Goal: Check status: Check status

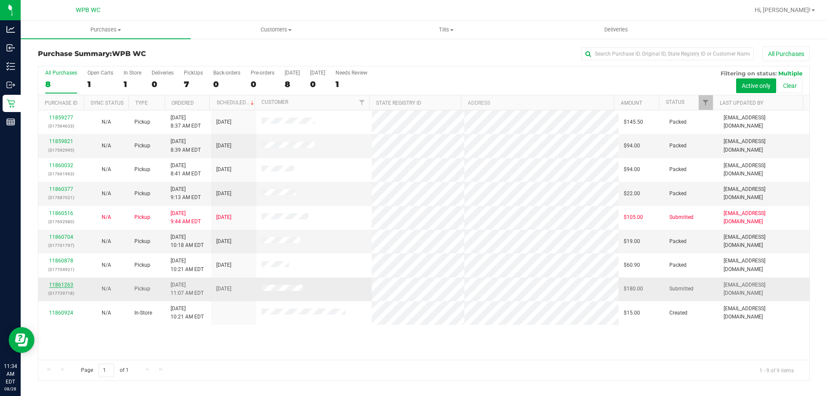
click at [62, 282] on link "11861263" at bounding box center [61, 285] width 24 height 6
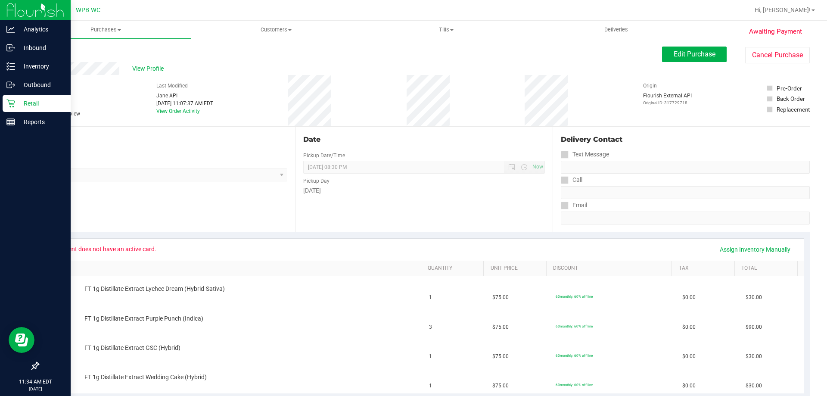
click at [23, 99] on p "Retail" at bounding box center [41, 103] width 52 height 10
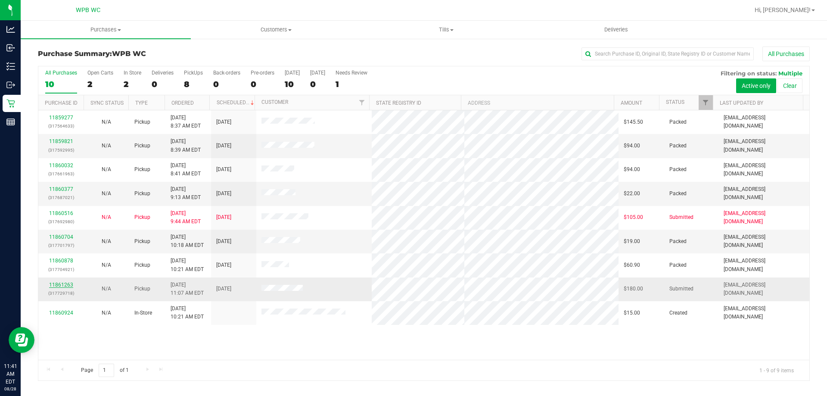
click at [67, 284] on link "11861263" at bounding box center [61, 285] width 24 height 6
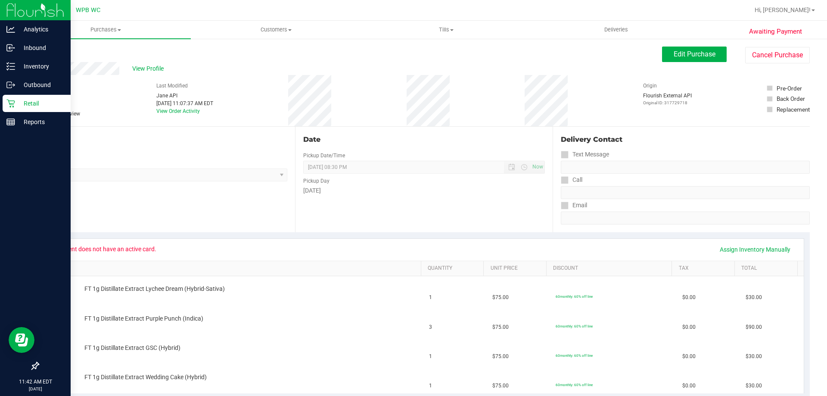
click at [21, 102] on p "Retail" at bounding box center [41, 103] width 52 height 10
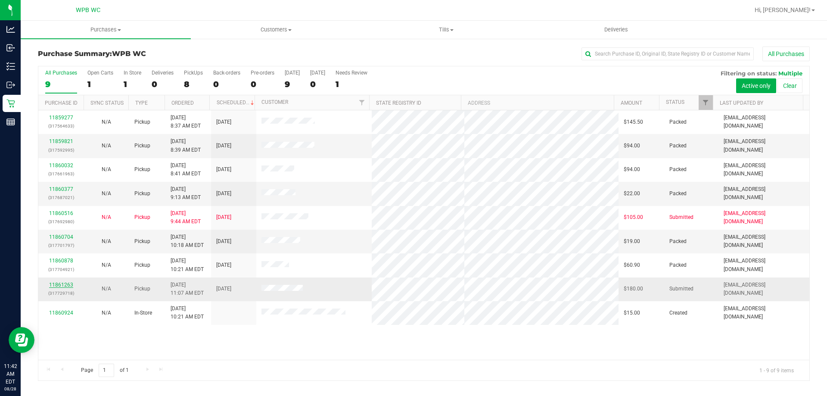
click at [63, 285] on link "11861263" at bounding box center [61, 285] width 24 height 6
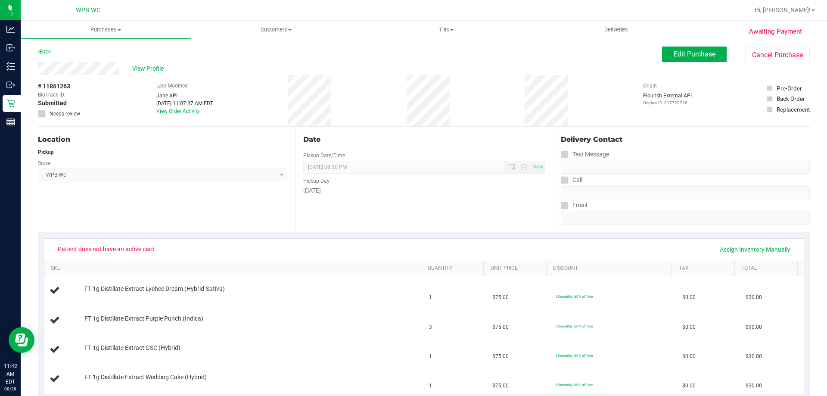
click at [294, 96] on div "# 11861263 BioTrack ID: - Submitted Needs review Last Modified Jane API Aug 28,…" at bounding box center [423, 100] width 771 height 51
click at [286, 31] on span "Customers" at bounding box center [275, 30] width 169 height 8
click at [259, 53] on li "All customers" at bounding box center [276, 52] width 170 height 10
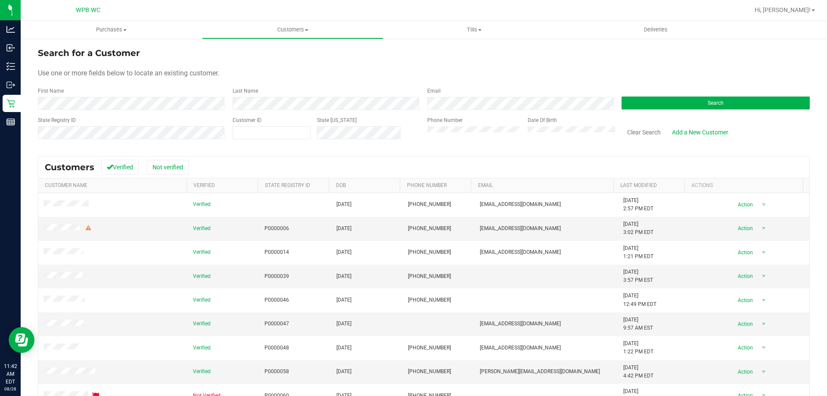
click at [286, 96] on div "Last Name" at bounding box center [323, 98] width 195 height 23
click at [470, 132] on div "Phone Number Date Of Birth" at bounding box center [518, 131] width 195 height 31
click at [649, 99] on button "Search" at bounding box center [715, 102] width 188 height 13
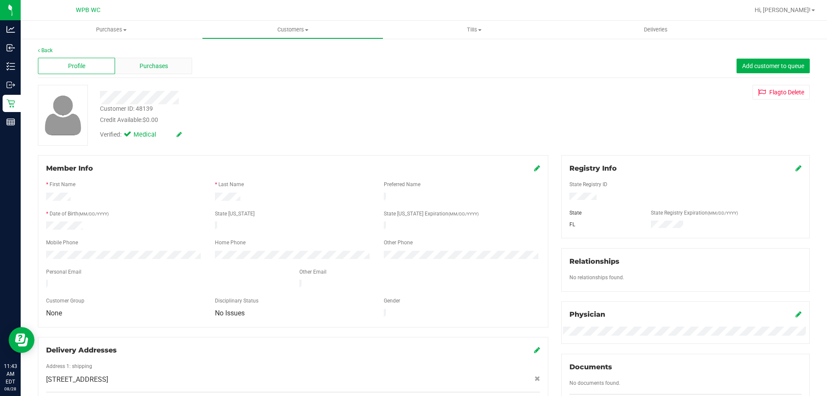
click at [167, 69] on span "Purchases" at bounding box center [153, 66] width 28 height 9
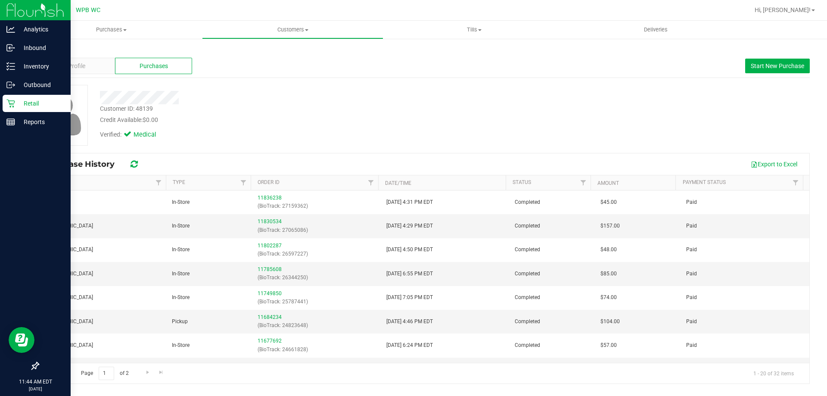
click at [16, 102] on p "Retail" at bounding box center [41, 103] width 52 height 10
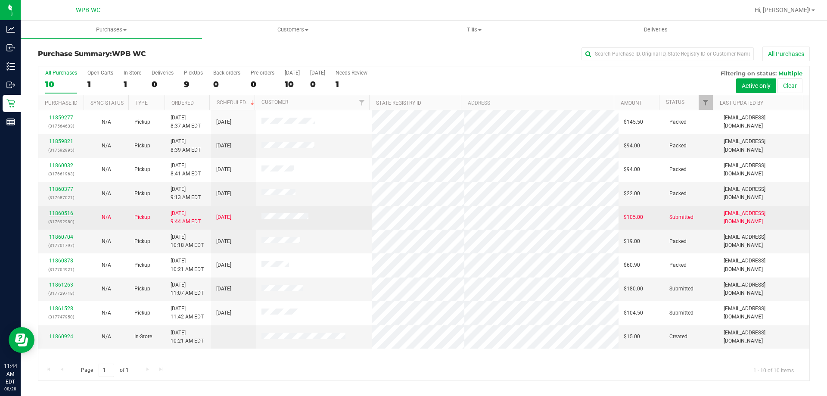
click at [56, 214] on link "11860516" at bounding box center [61, 213] width 24 height 6
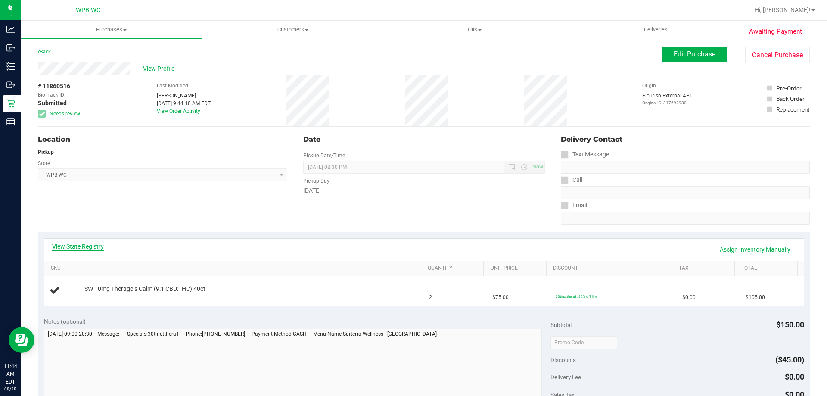
click at [99, 245] on link "View State Registry" at bounding box center [78, 246] width 52 height 9
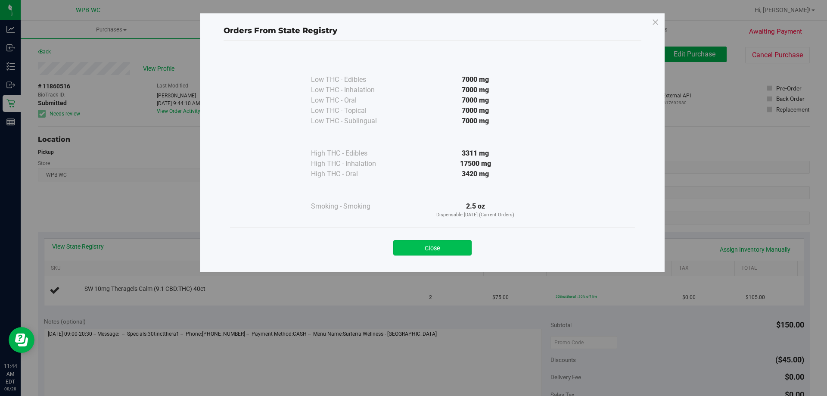
click at [458, 243] on button "Close" at bounding box center [432, 247] width 78 height 15
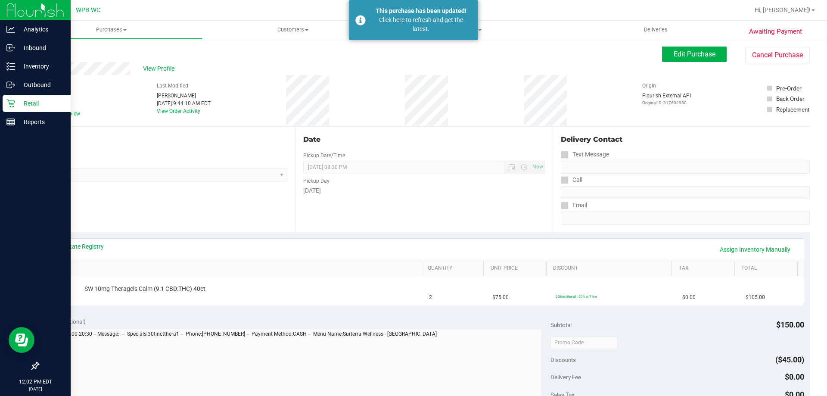
click at [42, 104] on p "Retail" at bounding box center [41, 103] width 52 height 10
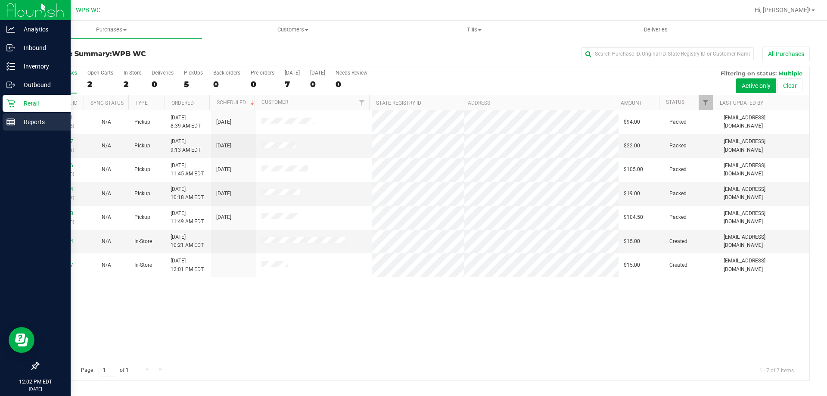
click at [51, 115] on div "Reports" at bounding box center [37, 121] width 68 height 17
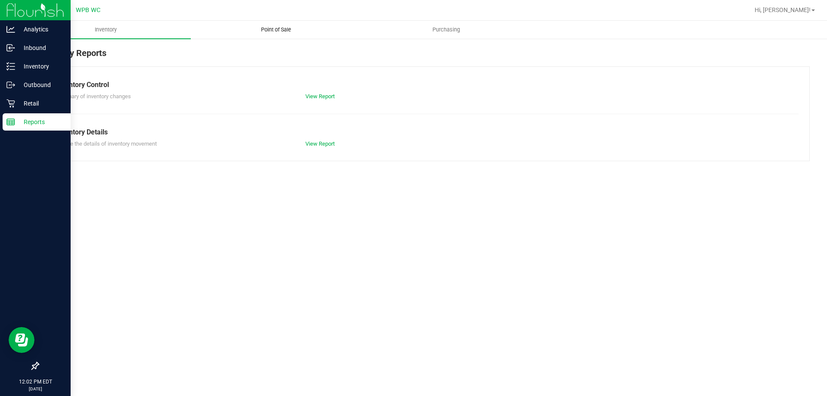
click at [277, 31] on span "Point of Sale" at bounding box center [275, 30] width 53 height 8
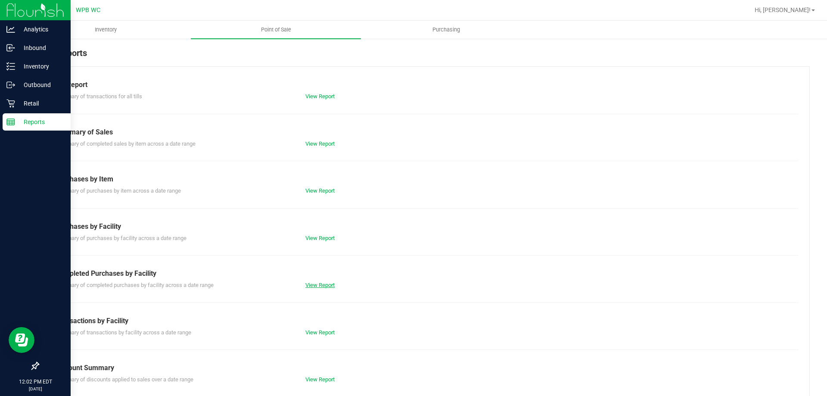
click at [322, 284] on link "View Report" at bounding box center [319, 285] width 29 height 6
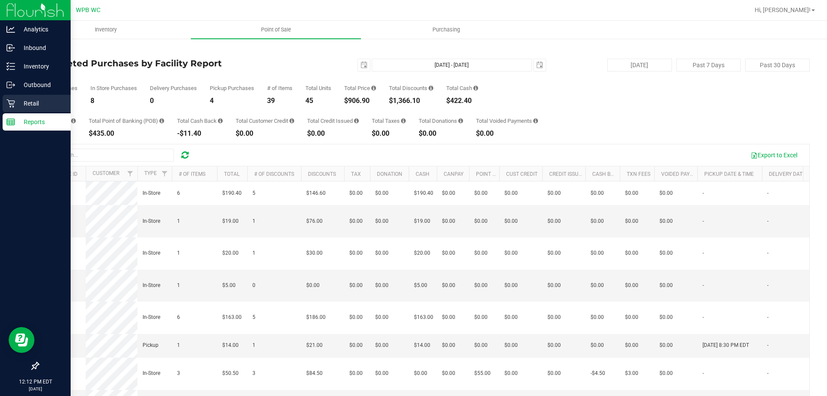
click at [8, 105] on icon at bounding box center [10, 103] width 9 height 9
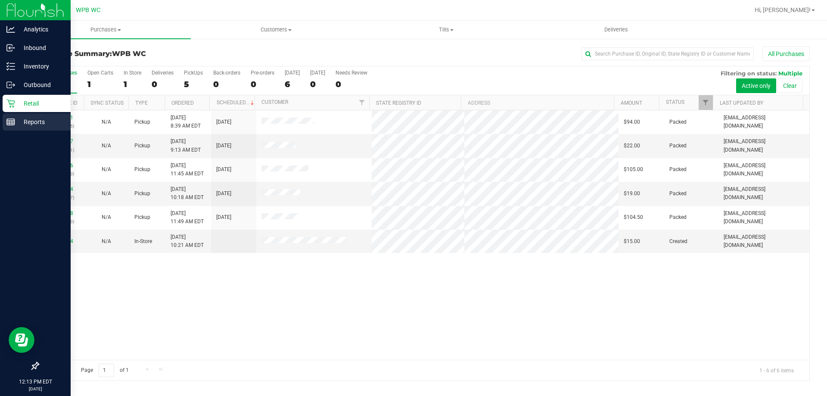
click at [30, 125] on p "Reports" at bounding box center [41, 122] width 52 height 10
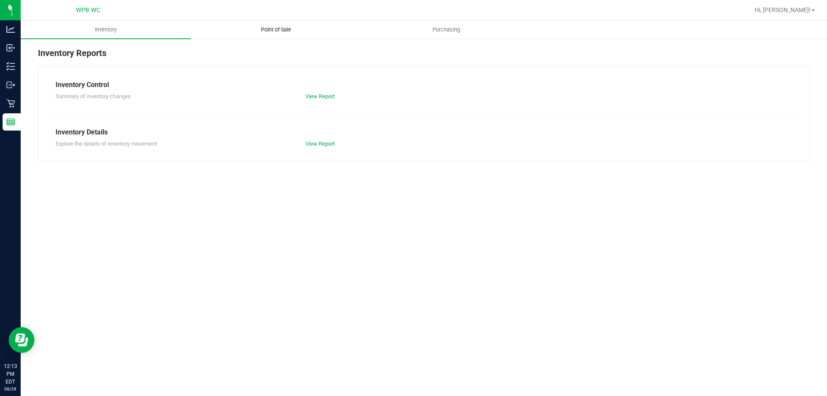
click at [273, 24] on uib-tab-heading "Point of Sale" at bounding box center [275, 29] width 169 height 17
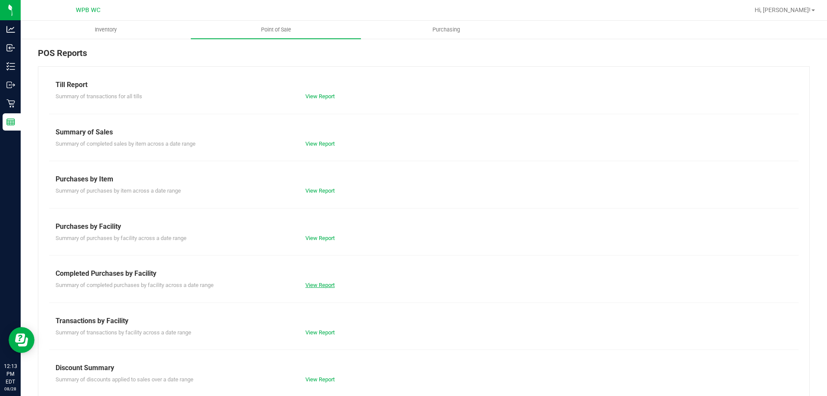
click at [312, 283] on link "View Report" at bounding box center [319, 285] width 29 height 6
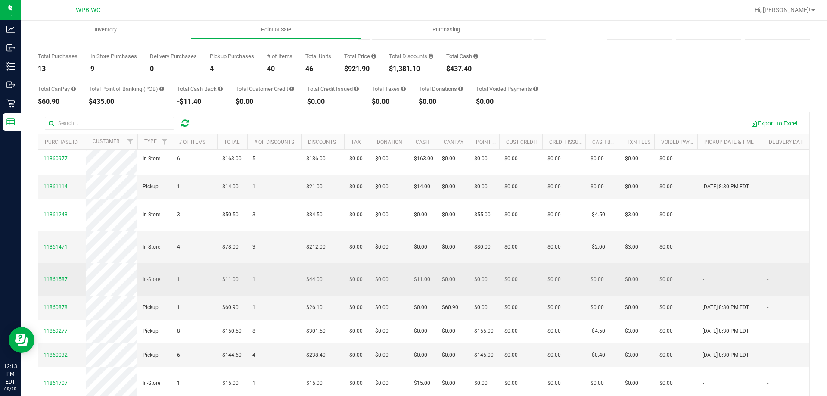
scroll to position [65, 0]
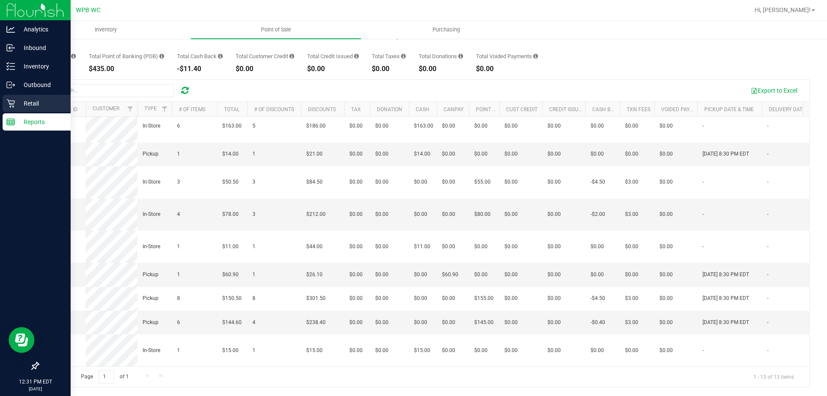
click at [31, 106] on p "Retail" at bounding box center [41, 103] width 52 height 10
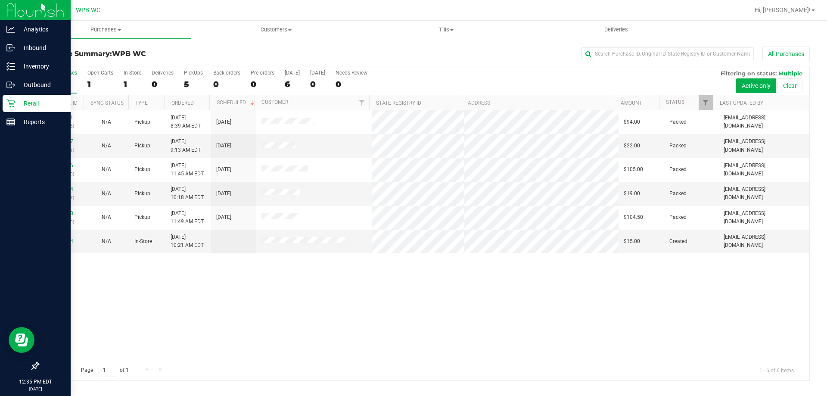
click at [18, 104] on p "Retail" at bounding box center [41, 103] width 52 height 10
click at [24, 46] on p "Inbound" at bounding box center [41, 48] width 52 height 10
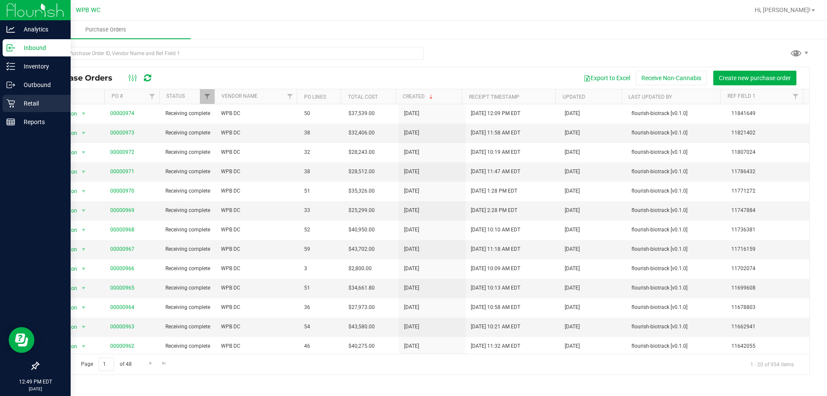
click at [17, 104] on p "Retail" at bounding box center [41, 103] width 52 height 10
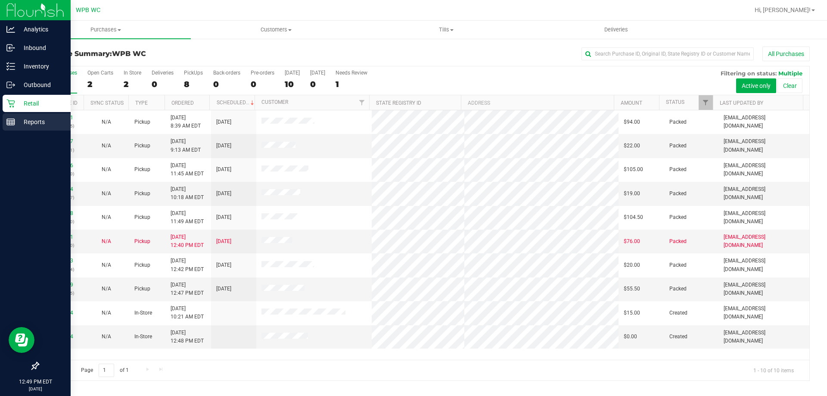
click at [16, 121] on p "Reports" at bounding box center [41, 122] width 52 height 10
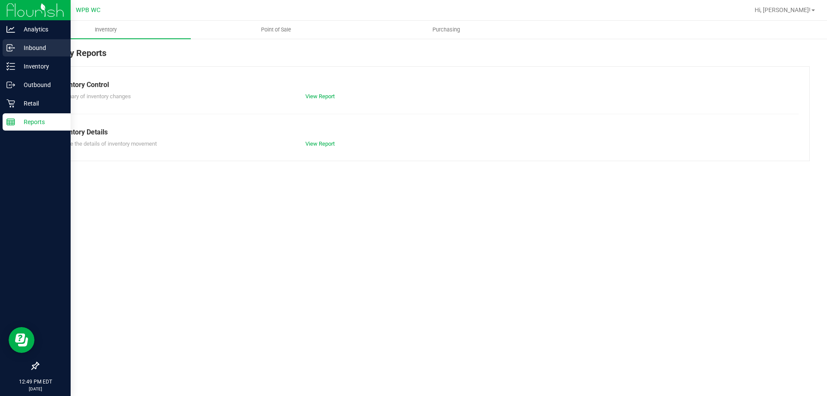
click at [41, 47] on p "Inbound" at bounding box center [41, 48] width 52 height 10
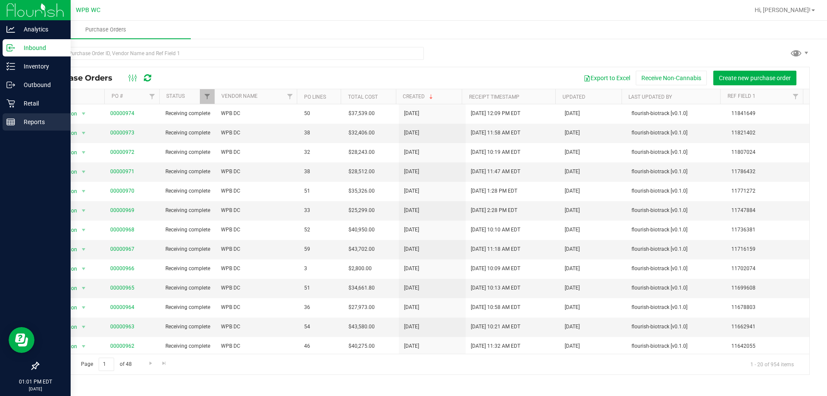
click at [27, 120] on p "Reports" at bounding box center [41, 122] width 52 height 10
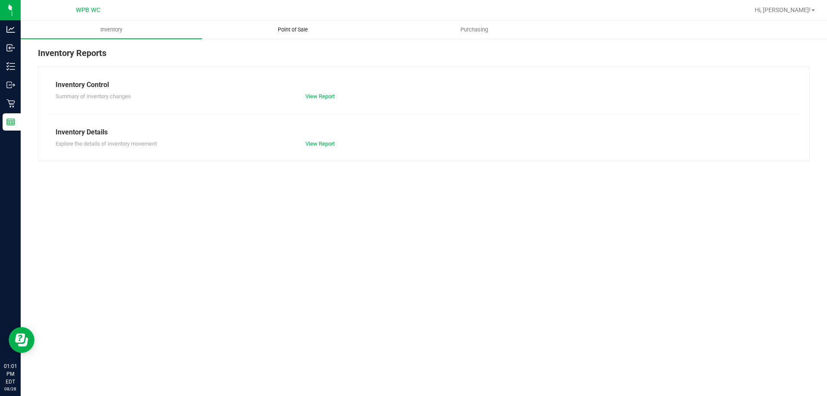
click at [266, 25] on uib-tab-heading "Point of Sale" at bounding box center [292, 29] width 180 height 17
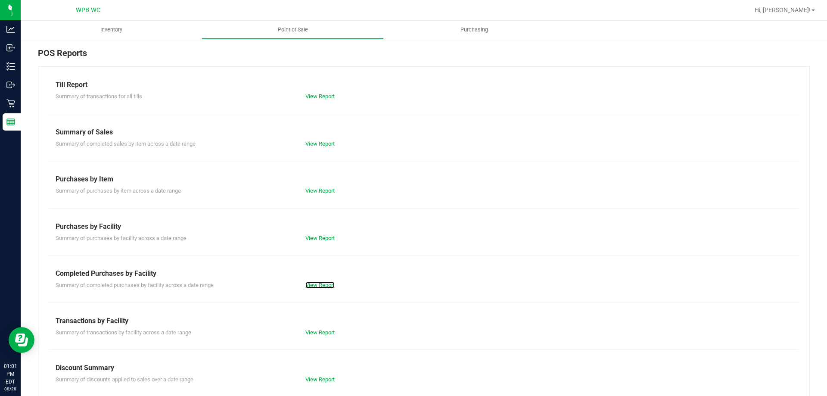
click at [327, 282] on link "View Report" at bounding box center [319, 285] width 29 height 6
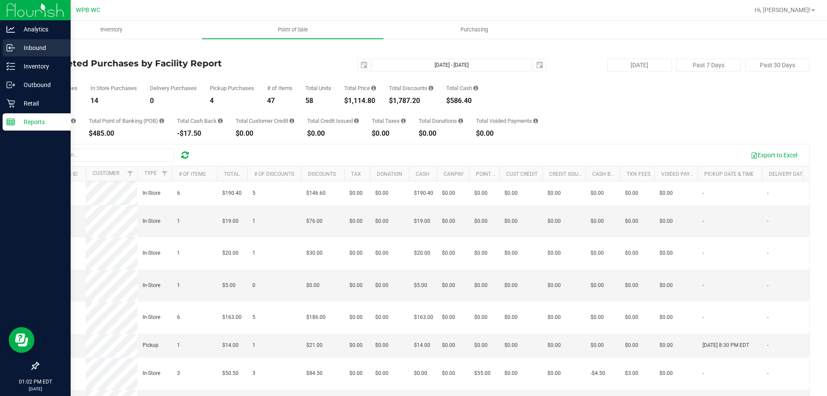
click at [31, 51] on p "Inbound" at bounding box center [41, 48] width 52 height 10
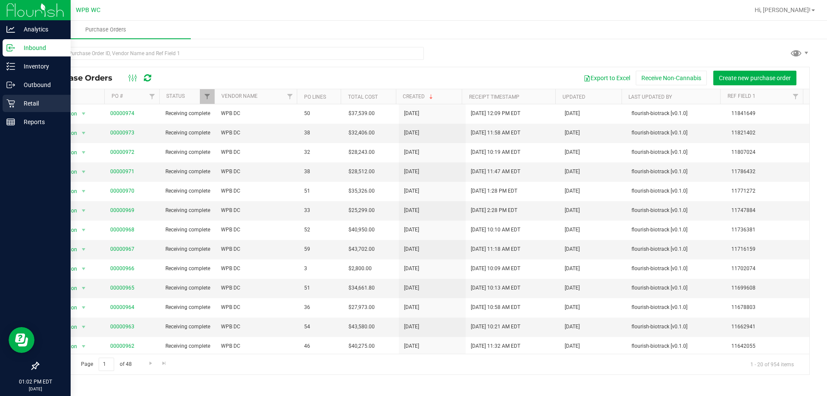
click at [33, 103] on p "Retail" at bounding box center [41, 103] width 52 height 10
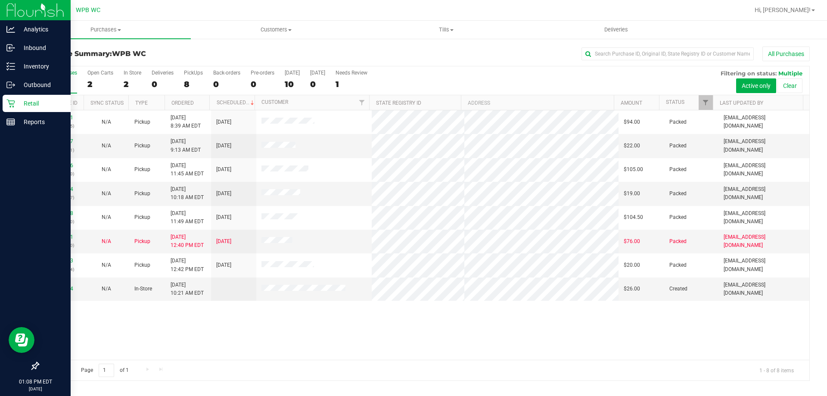
click at [19, 100] on p "Retail" at bounding box center [41, 103] width 52 height 10
click at [38, 51] on p "Inbound" at bounding box center [41, 48] width 52 height 10
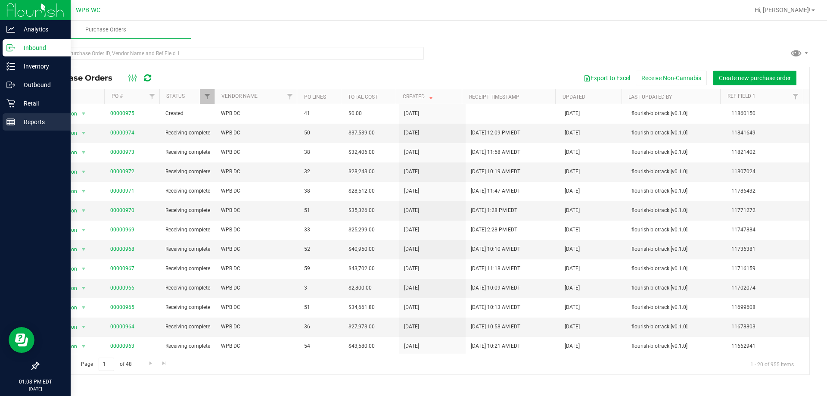
click at [32, 126] on p "Reports" at bounding box center [41, 122] width 52 height 10
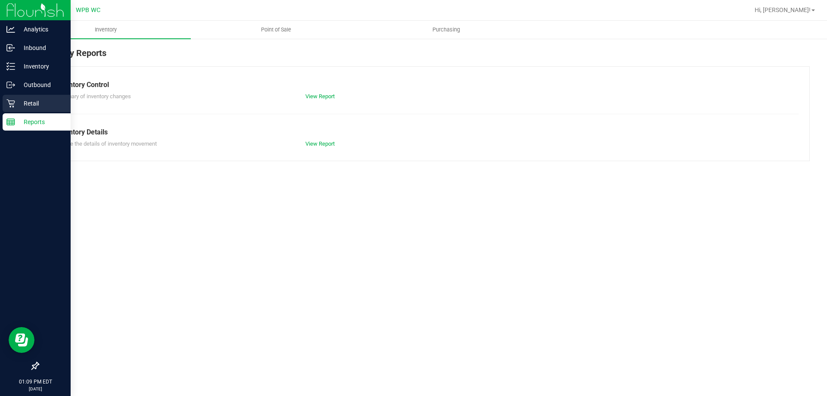
click at [34, 100] on p "Retail" at bounding box center [41, 103] width 52 height 10
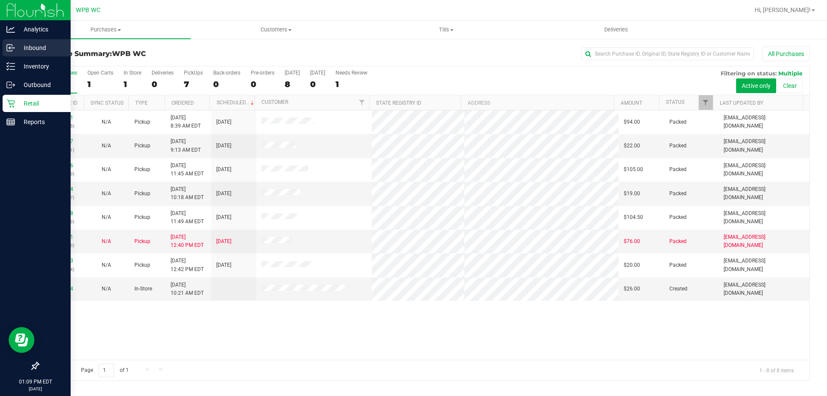
click at [31, 45] on p "Inbound" at bounding box center [41, 48] width 52 height 10
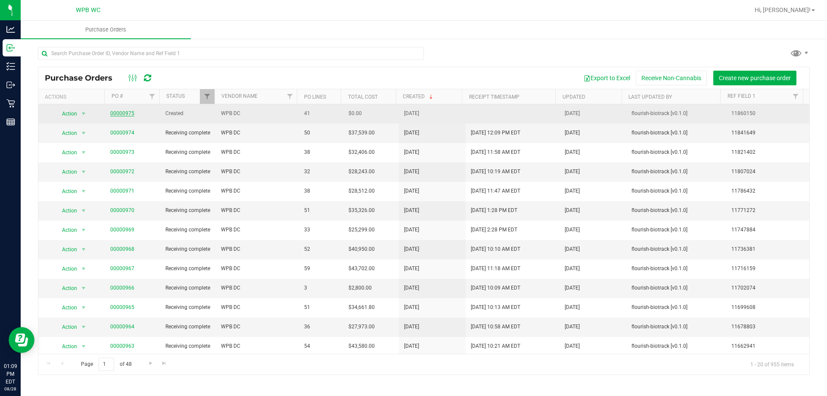
click at [118, 111] on link "00000975" at bounding box center [122, 113] width 24 height 6
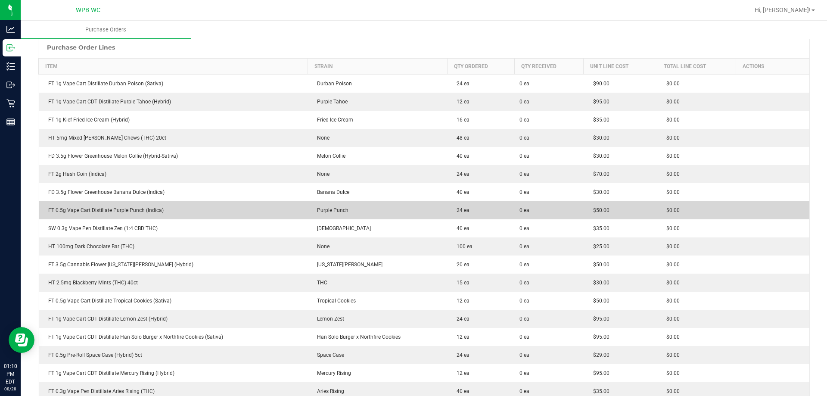
scroll to position [46, 0]
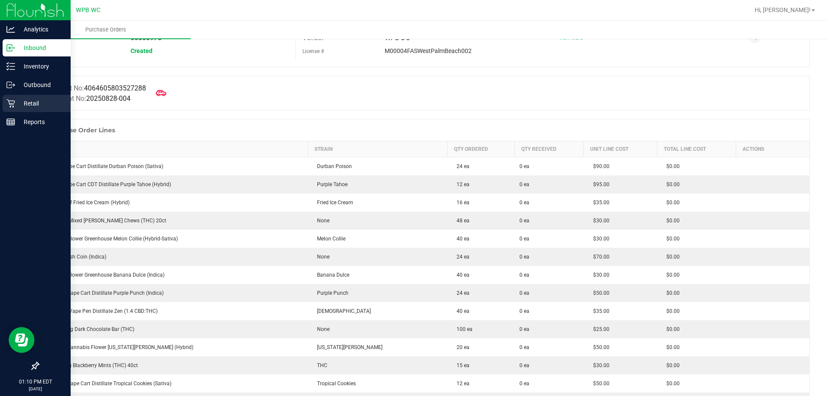
click at [43, 102] on p "Retail" at bounding box center [41, 103] width 52 height 10
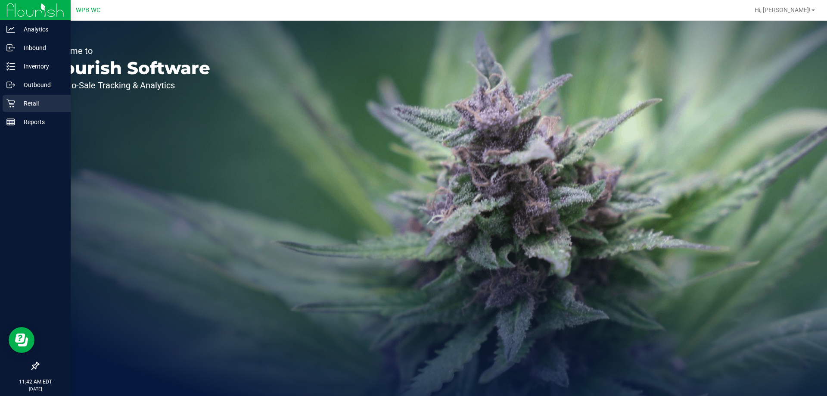
click at [32, 99] on p "Retail" at bounding box center [41, 103] width 52 height 10
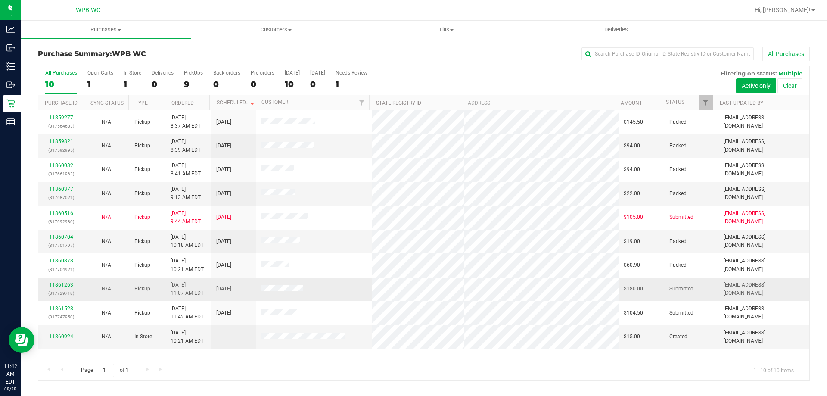
click at [61, 281] on div "11861263 (317729718)" at bounding box center [60, 289] width 35 height 16
click at [64, 281] on div "11861263 (317729718)" at bounding box center [60, 289] width 35 height 16
click at [69, 282] on link "11861263" at bounding box center [61, 285] width 24 height 6
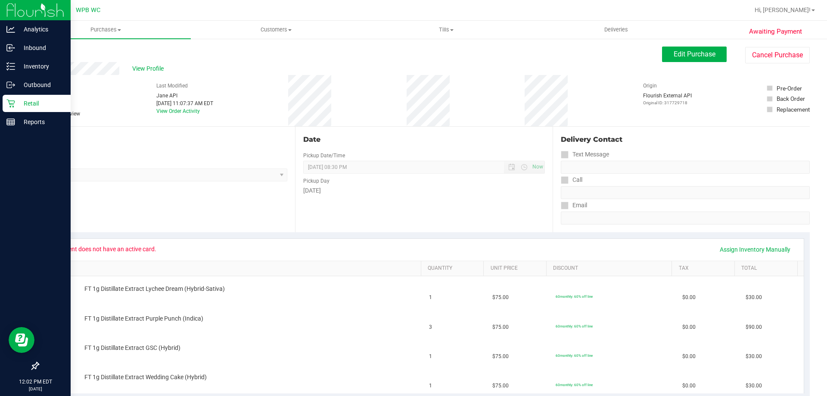
click at [32, 95] on div "Retail" at bounding box center [37, 103] width 68 height 17
